Goal: Information Seeking & Learning: Learn about a topic

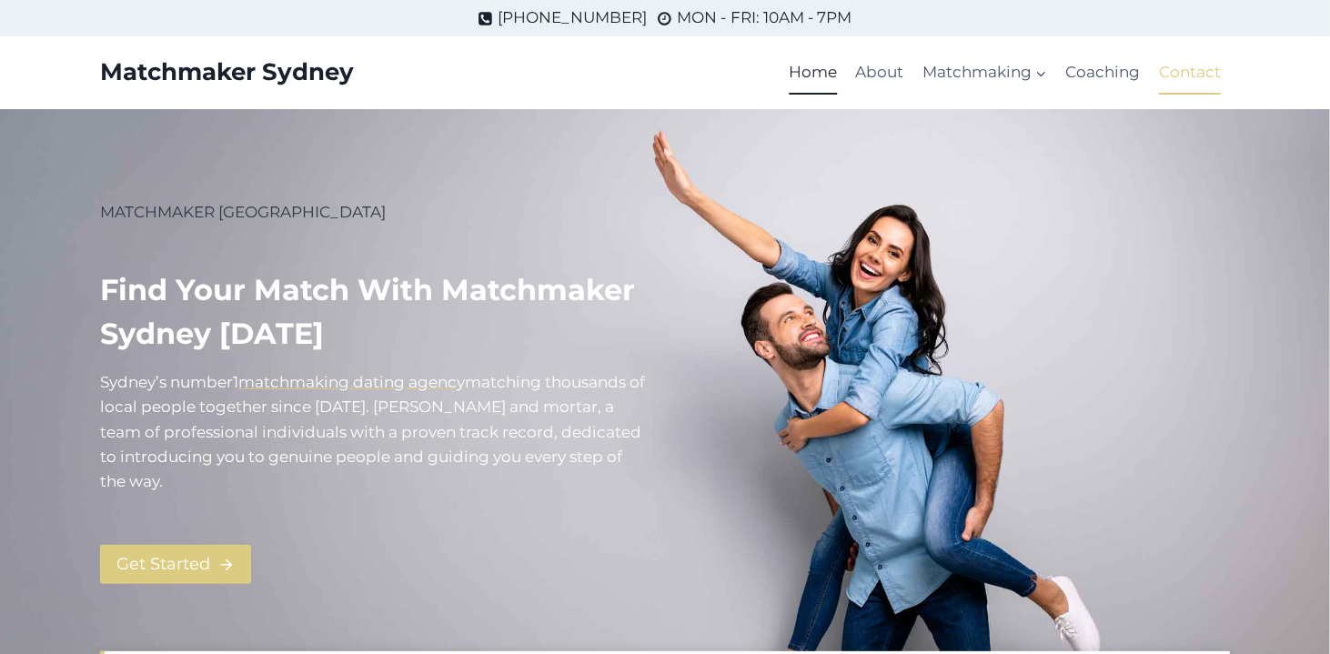
click at [1188, 66] on link "Contact" at bounding box center [1190, 73] width 80 height 44
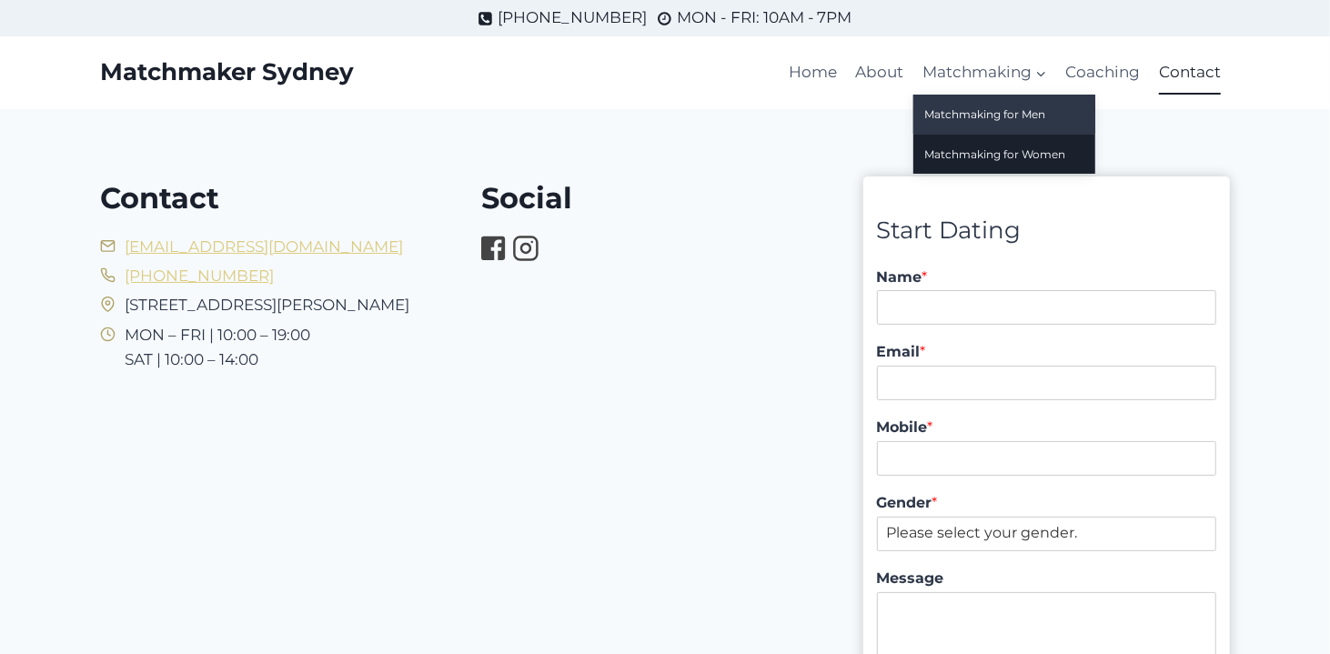
click at [991, 114] on link "Matchmaking for Men" at bounding box center [1004, 114] width 182 height 39
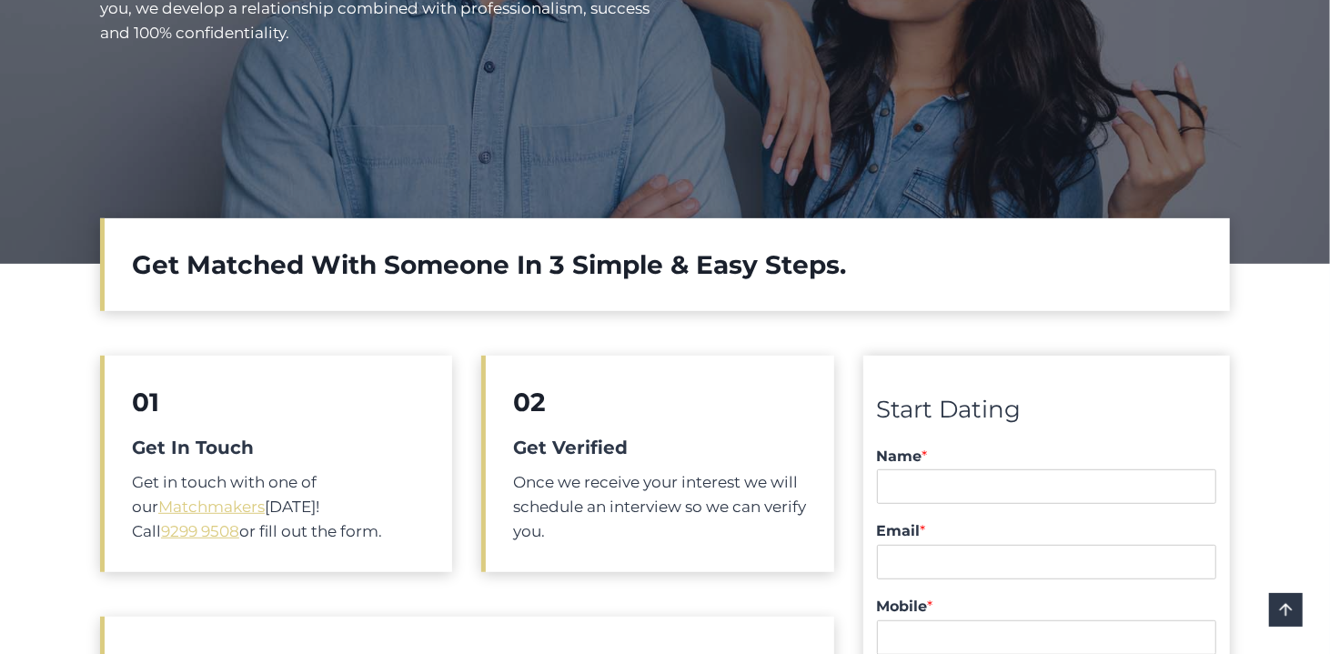
scroll to position [606, 0]
